Goal: Information Seeking & Learning: Learn about a topic

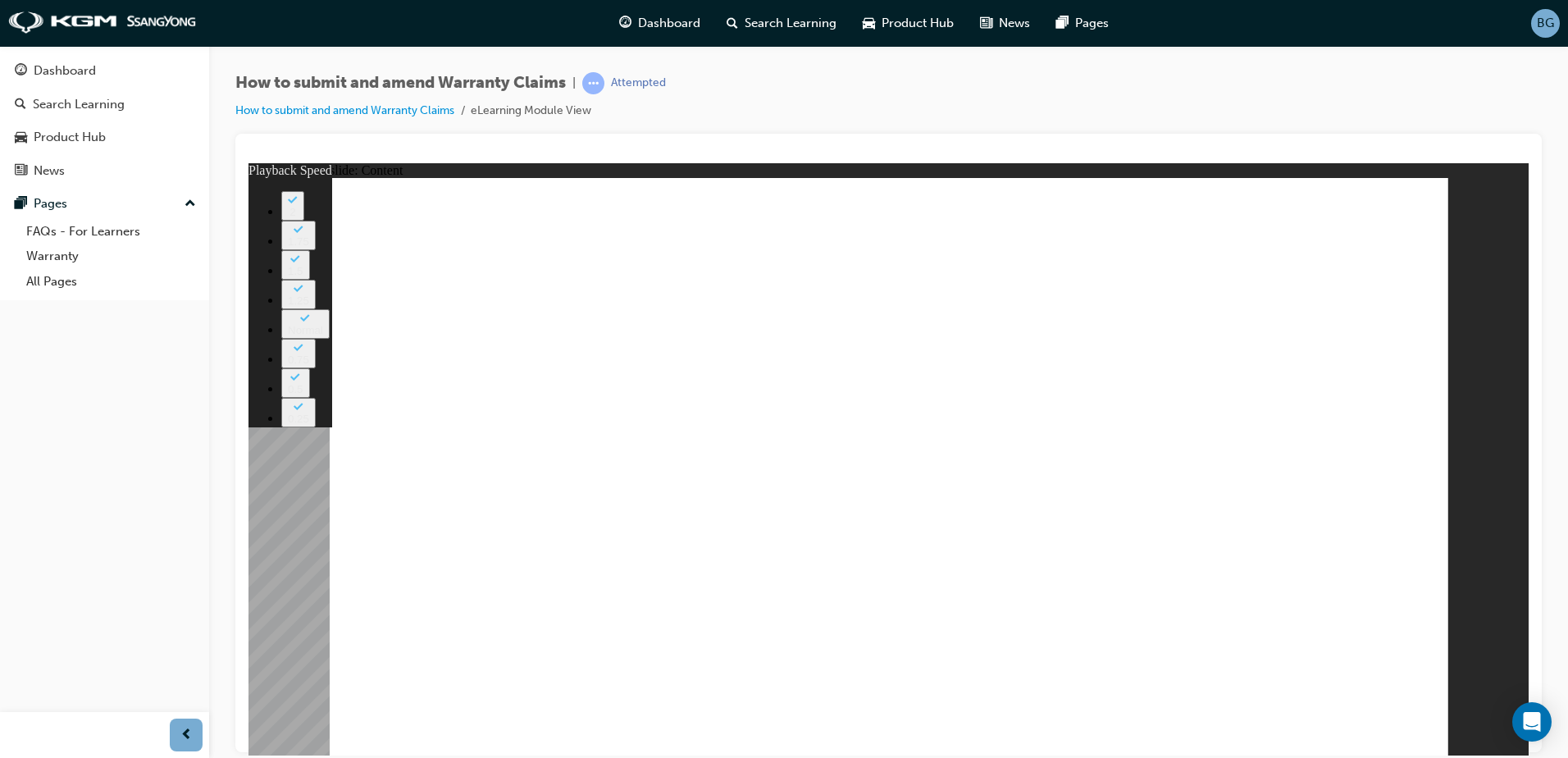
drag, startPoint x: 518, startPoint y: 654, endPoint x: 628, endPoint y: 655, distance: 110.0
drag, startPoint x: 628, startPoint y: 655, endPoint x: 731, endPoint y: 666, distance: 103.6
drag, startPoint x: 731, startPoint y: 666, endPoint x: 834, endPoint y: 665, distance: 103.0
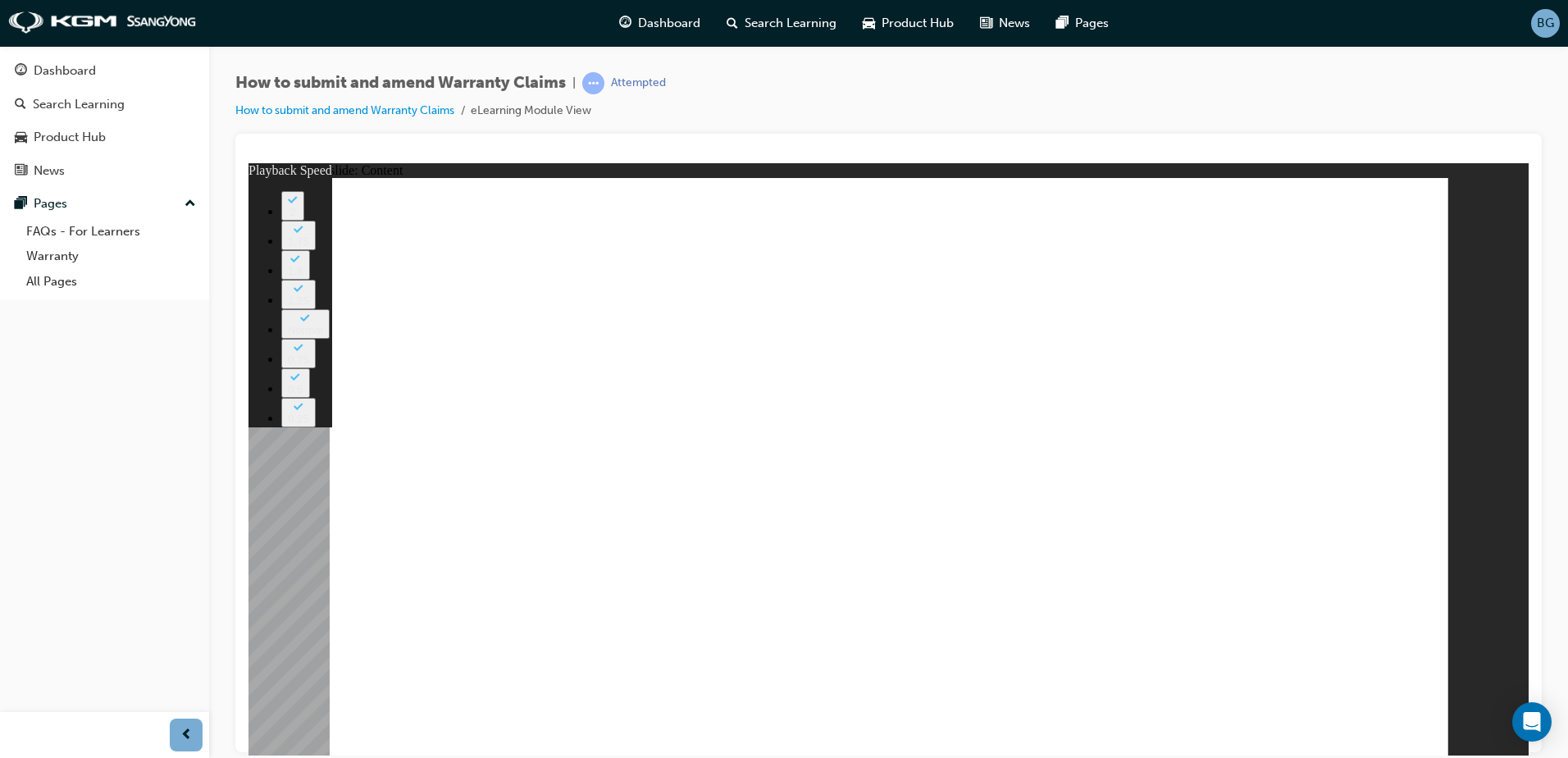
drag, startPoint x: 734, startPoint y: 655, endPoint x: 1327, endPoint y: 618, distance: 594.2
drag, startPoint x: 1409, startPoint y: 722, endPoint x: 1144, endPoint y: 680, distance: 268.3
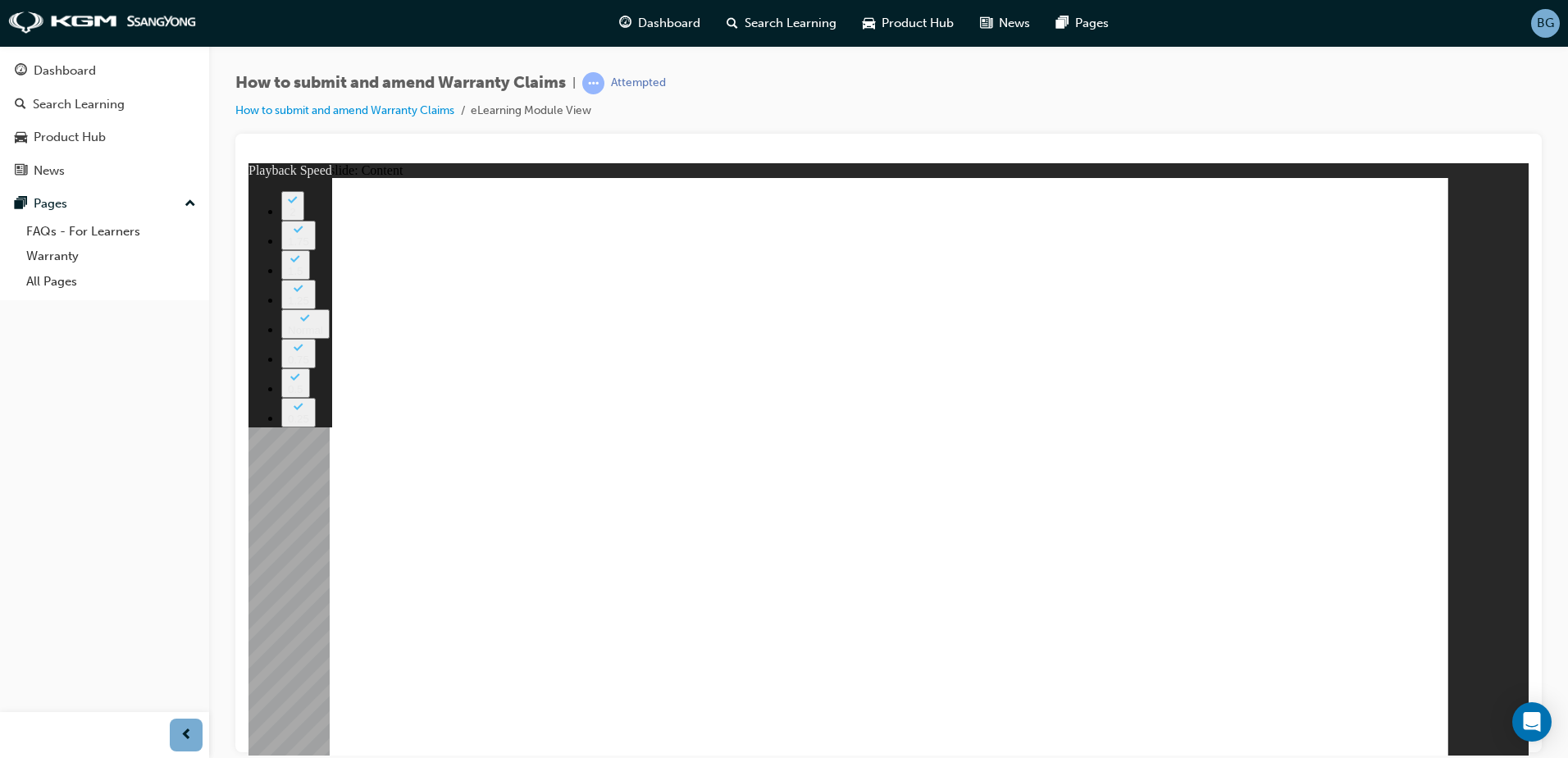
type input "375"
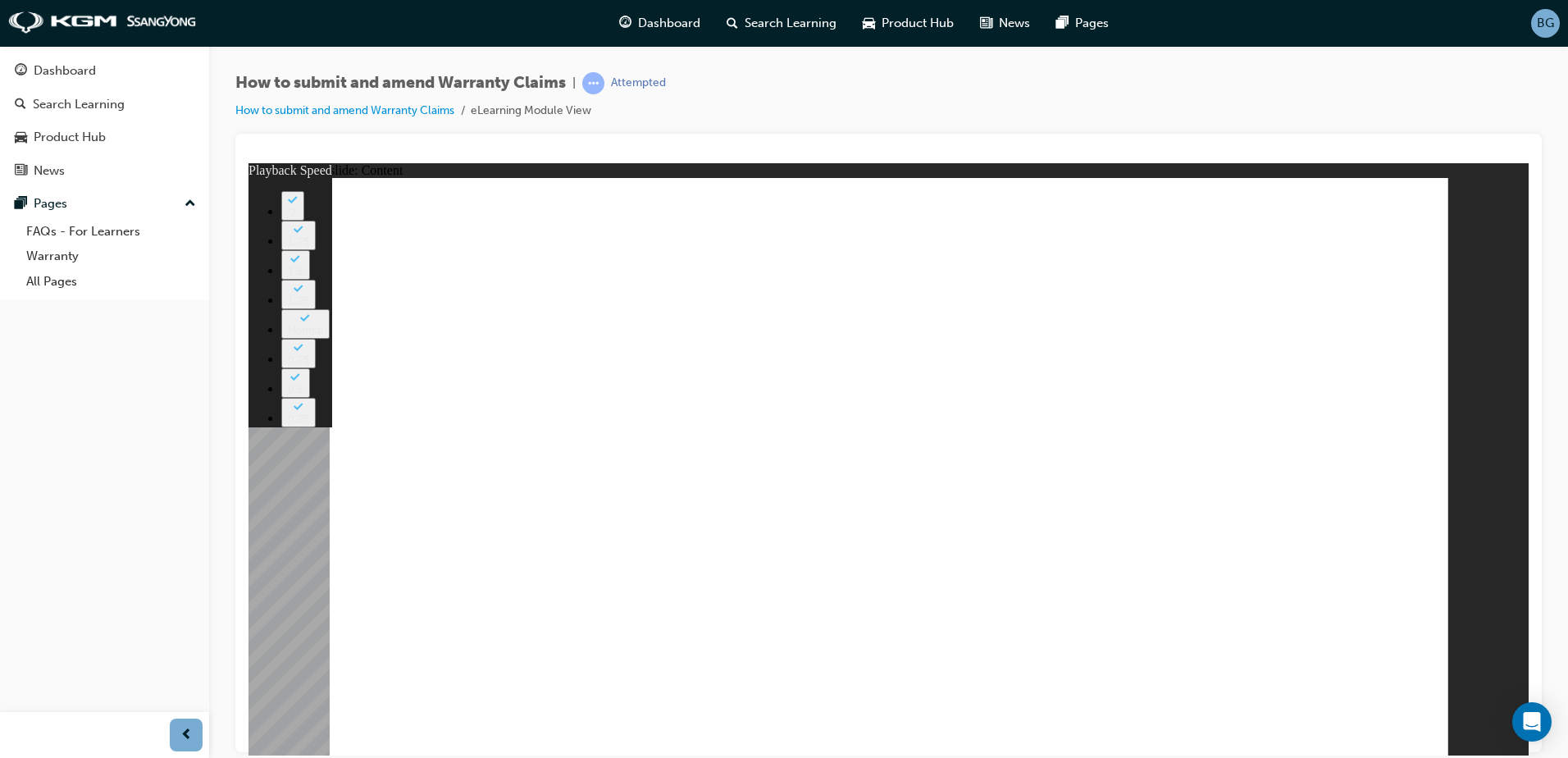
drag, startPoint x: 488, startPoint y: 649, endPoint x: 521, endPoint y: 656, distance: 33.7
drag, startPoint x: 526, startPoint y: 646, endPoint x: 1291, endPoint y: 651, distance: 765.0
type input "128"
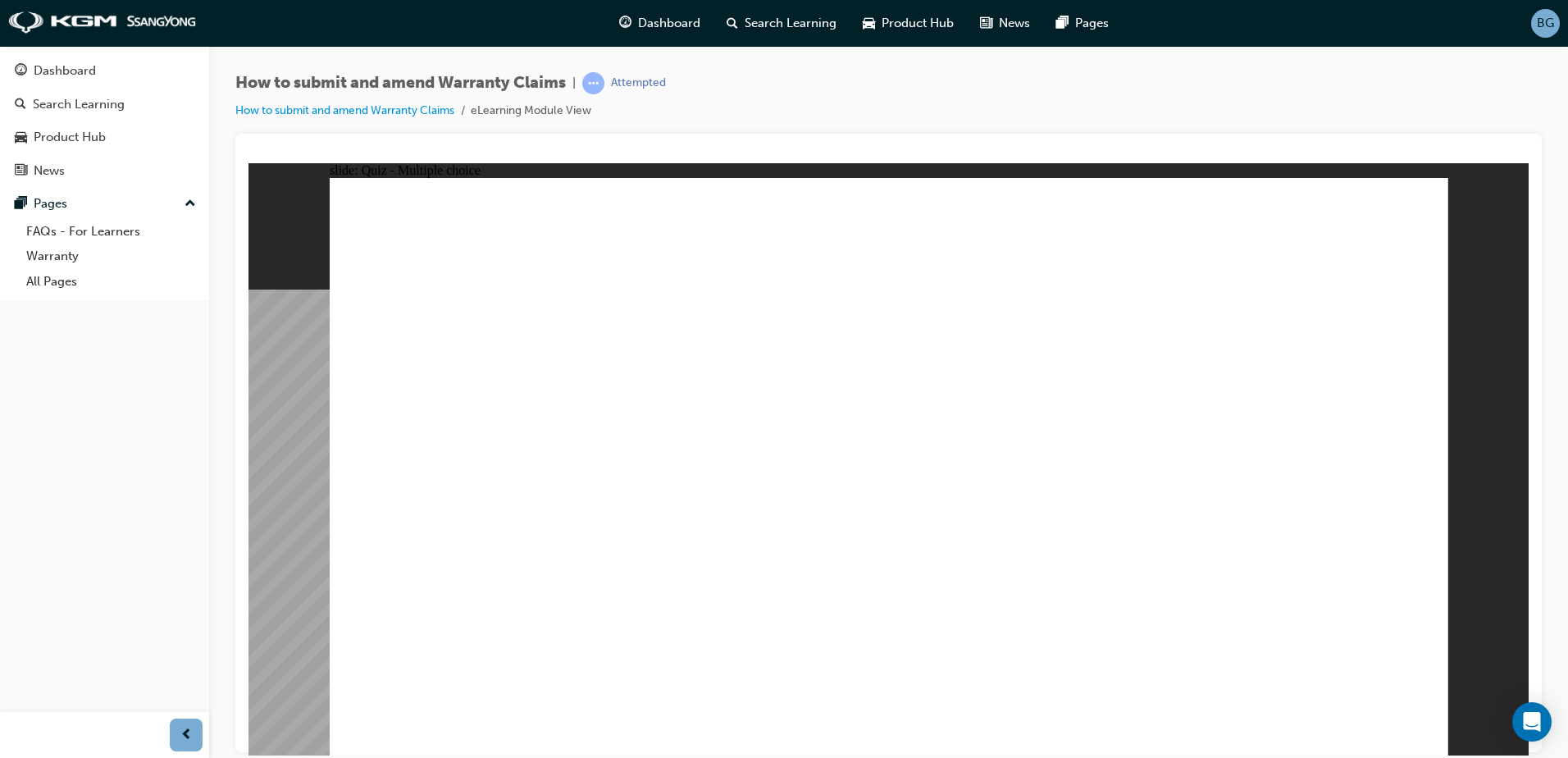
radio input "true"
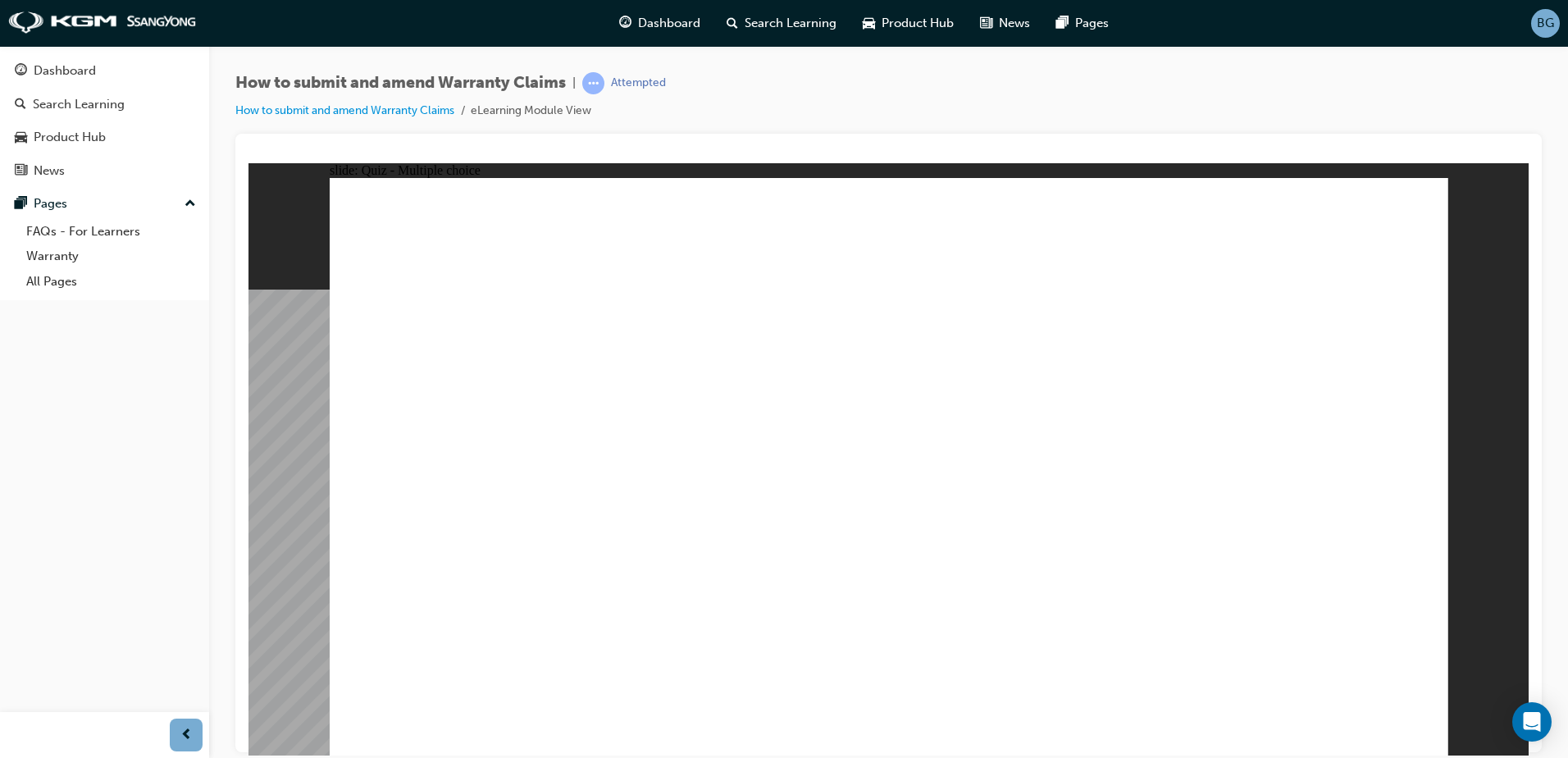
radio input "true"
checkbox input "true"
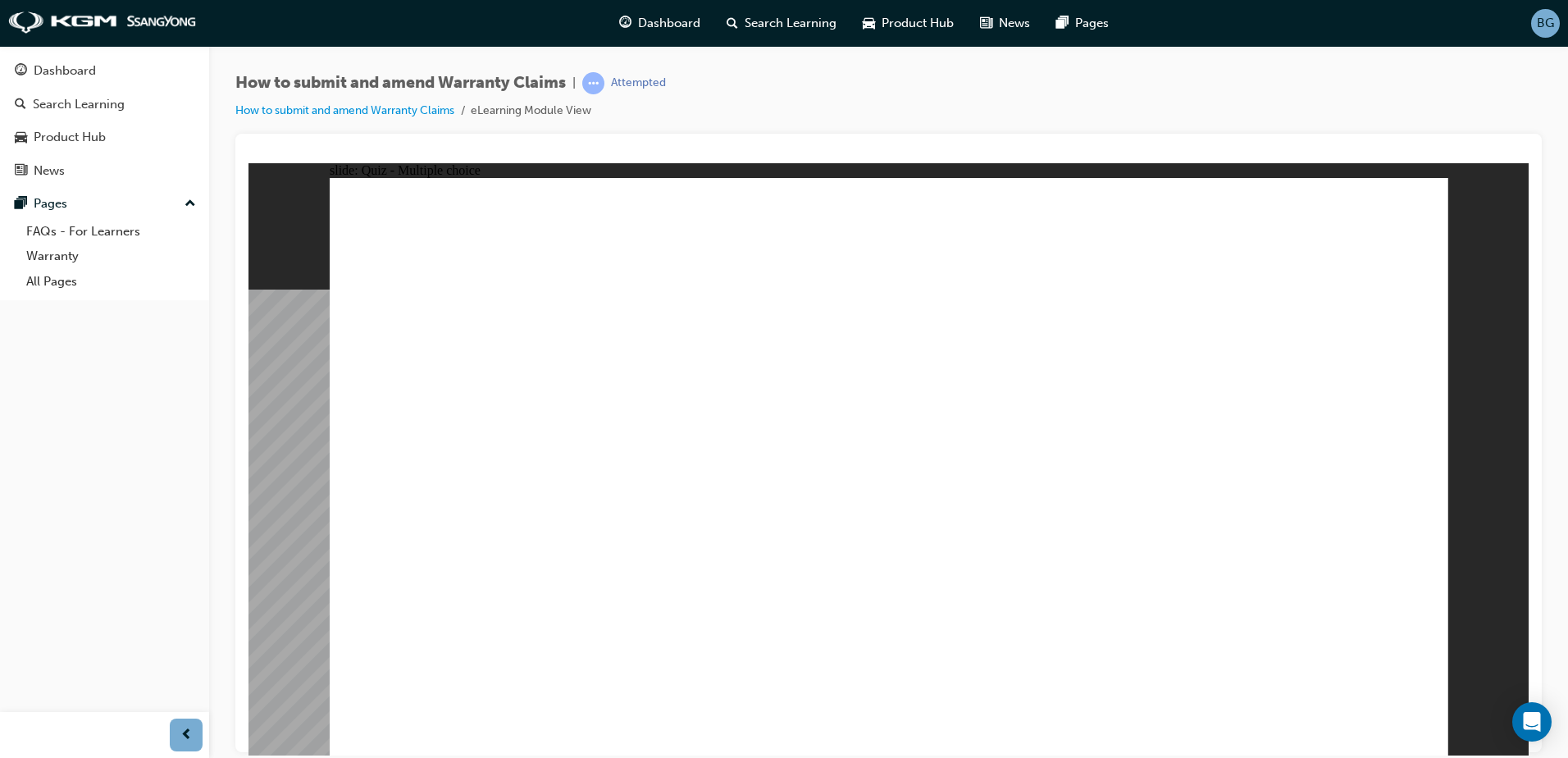
checkbox input "true"
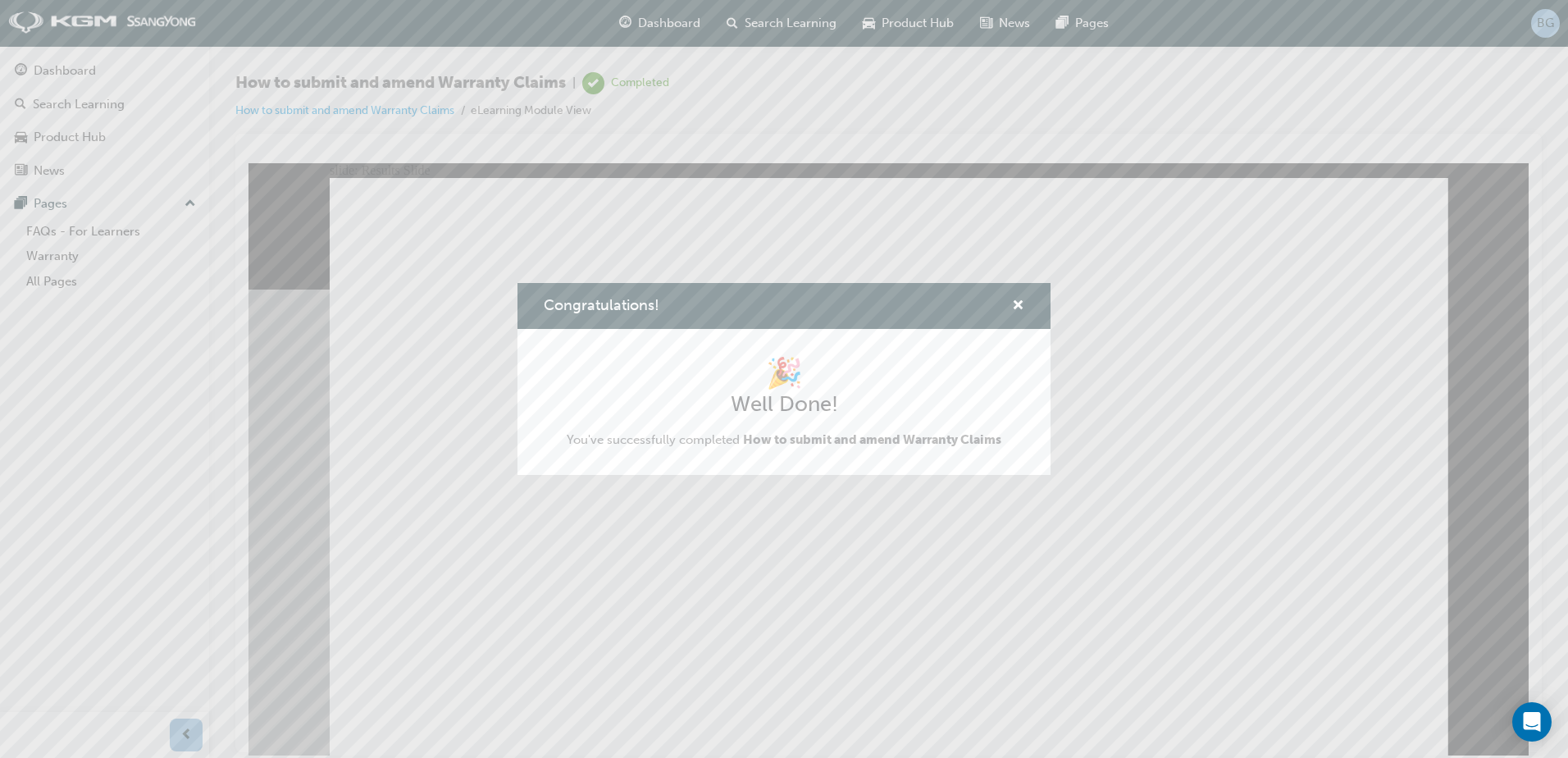
click at [1186, 635] on div "Congratulations! 🎉 Well Done! You've successfully completed How to submit and a…" at bounding box center [784, 379] width 1568 height 758
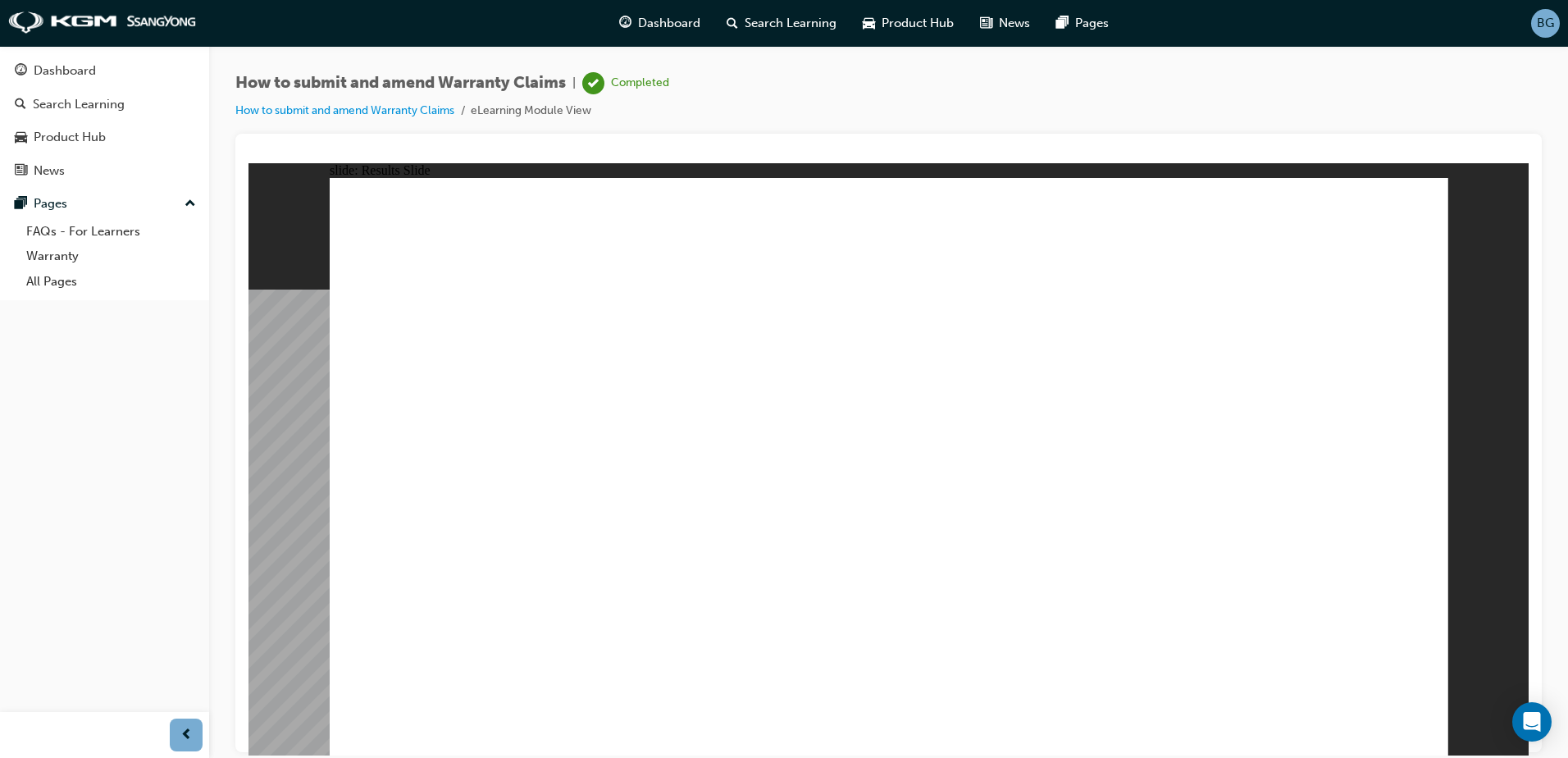
click at [634, 22] on div "Dashboard" at bounding box center [660, 23] width 108 height 34
